Goal: Task Accomplishment & Management: Use online tool/utility

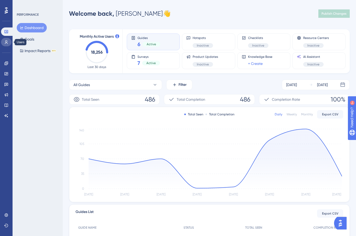
click at [6, 43] on icon at bounding box center [6, 42] width 3 height 4
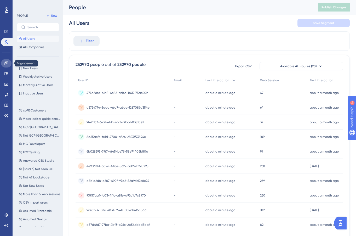
click at [7, 64] on icon at bounding box center [5, 62] width 3 height 3
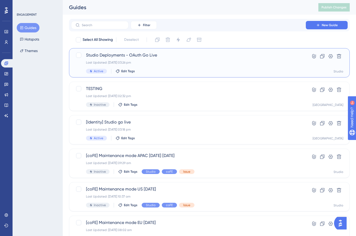
click at [190, 62] on div "Last Updated: [DATE] 03:26 pm" at bounding box center [188, 62] width 205 height 4
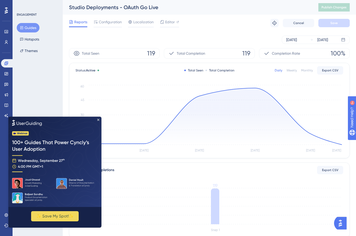
click at [96, 117] on img at bounding box center [54, 161] width 93 height 90
click at [98, 120] on icon "Close Preview" at bounding box center [98, 119] width 2 height 2
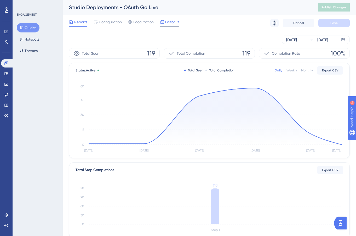
click at [165, 24] on div "Editor" at bounding box center [169, 22] width 19 height 6
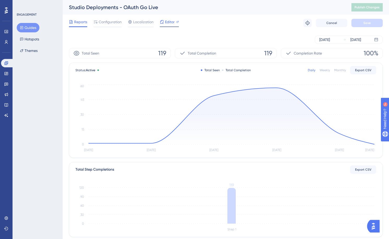
click at [165, 19] on span "Editor" at bounding box center [170, 22] width 10 height 6
click at [356, 6] on span "Publish Changes" at bounding box center [367, 7] width 25 height 4
